Goal: Use online tool/utility: Utilize a website feature to perform a specific function

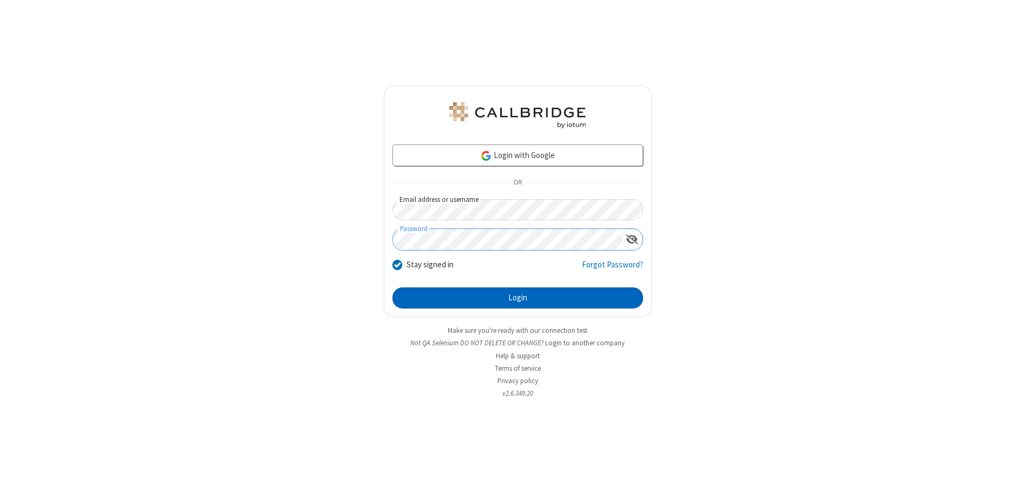
click at [518, 298] on button "Login" at bounding box center [518, 299] width 251 height 22
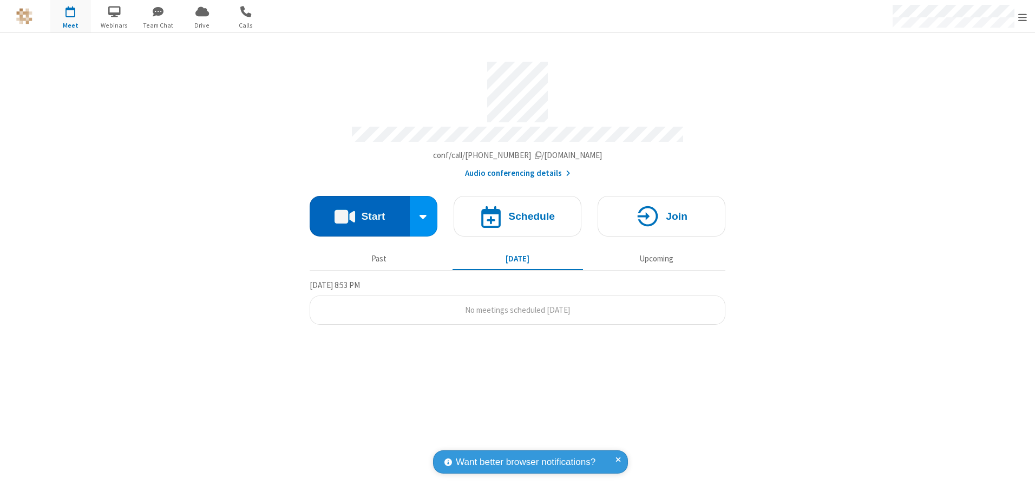
click at [360, 212] on button "Start" at bounding box center [360, 216] width 100 height 41
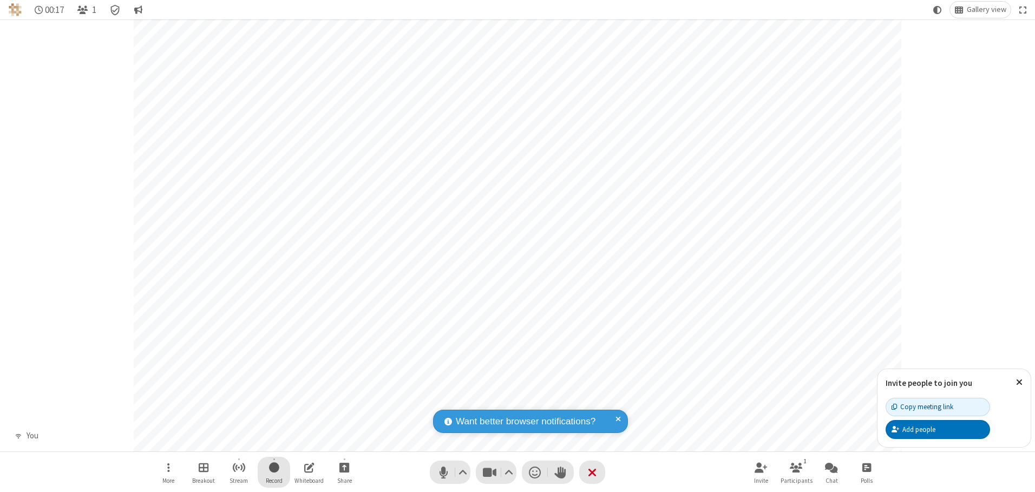
click at [274, 472] on span "Start recording" at bounding box center [274, 468] width 10 height 14
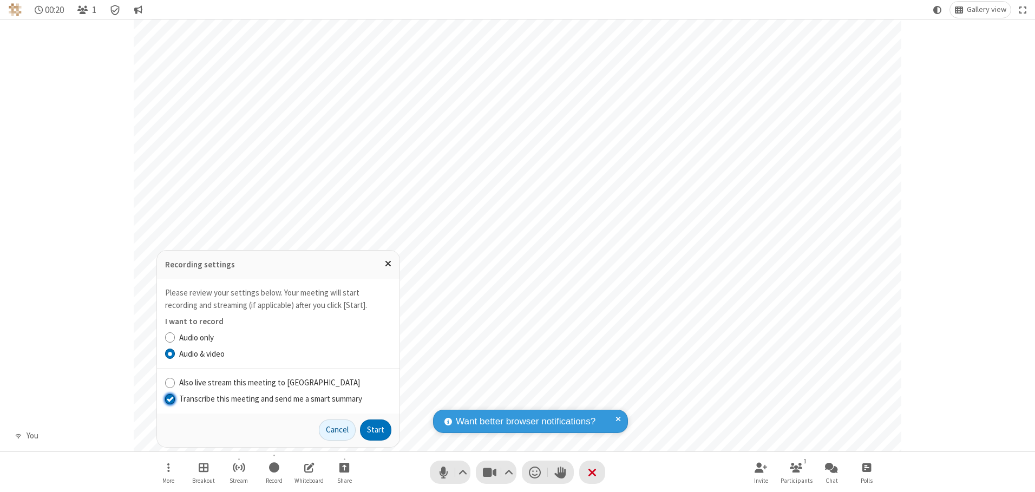
click at [169, 398] on input "Transcribe this meeting and send me a smart summary" at bounding box center [170, 398] width 10 height 11
click at [376, 430] on button "Start" at bounding box center [375, 431] width 31 height 22
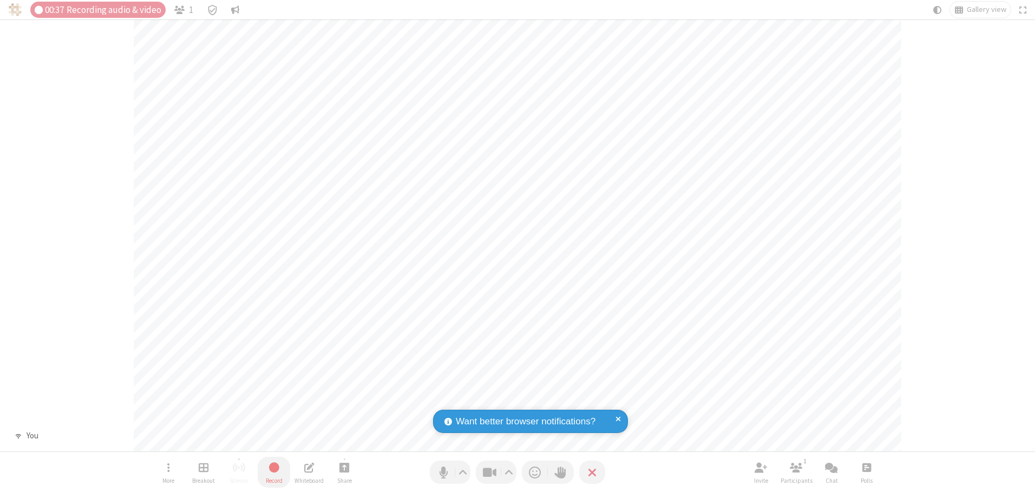
click at [274, 472] on span "Stop recording" at bounding box center [273, 468] width 12 height 14
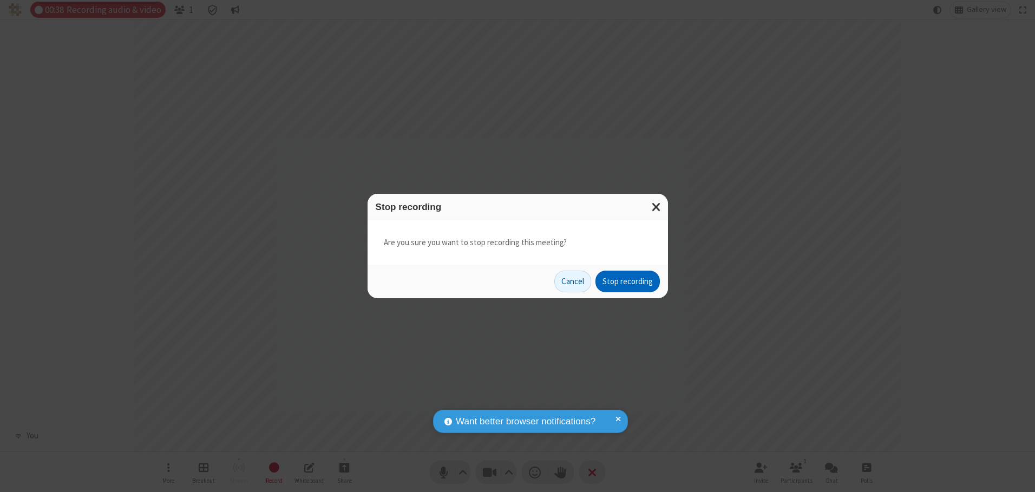
click at [628, 282] on button "Stop recording" at bounding box center [628, 282] width 64 height 22
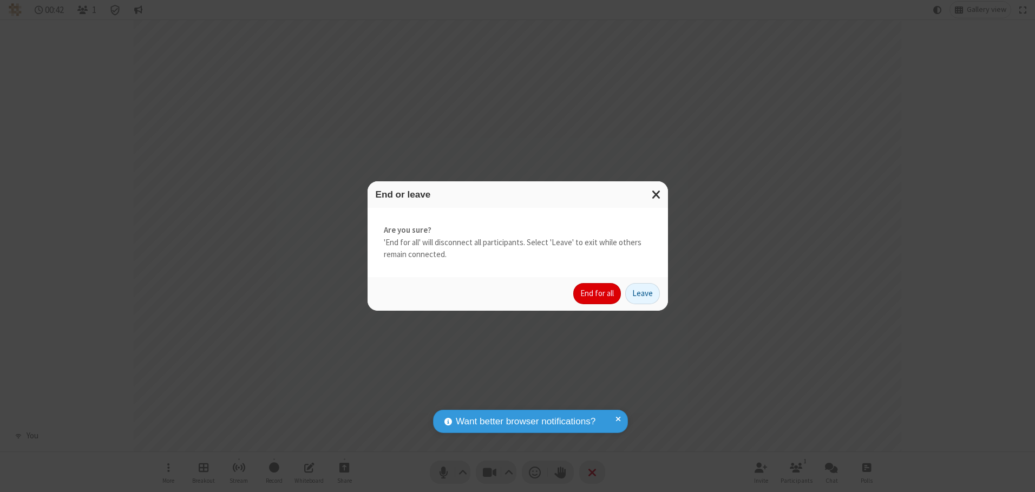
click at [598, 293] on button "End for all" at bounding box center [597, 294] width 48 height 22
